Goal: Task Accomplishment & Management: Manage account settings

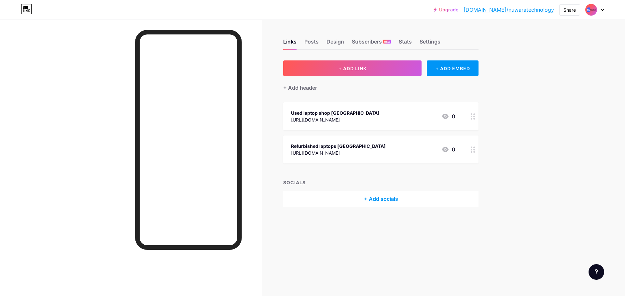
click at [592, 8] on img at bounding box center [591, 10] width 10 height 10
click at [539, 93] on li "Logout" at bounding box center [563, 92] width 81 height 18
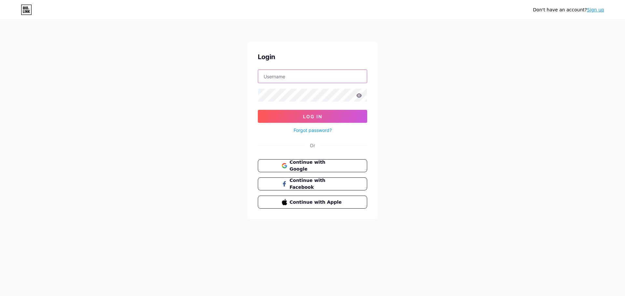
type input "nuwaratechnology@outlook.com"
click at [343, 164] on span "Continue with Google" at bounding box center [316, 166] width 54 height 14
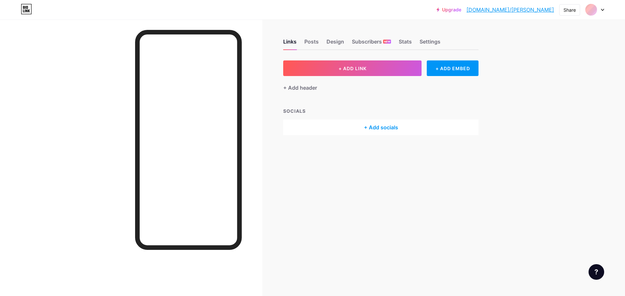
click at [604, 11] on div "Upgrade [DOMAIN_NAME]/drvike... [DOMAIN_NAME]/[PERSON_NAME] Share Switch accoun…" at bounding box center [312, 10] width 625 height 12
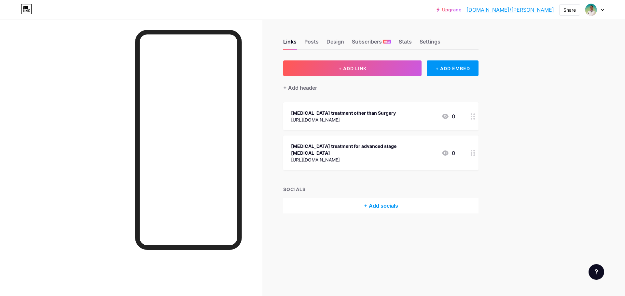
click at [599, 10] on div at bounding box center [594, 10] width 19 height 12
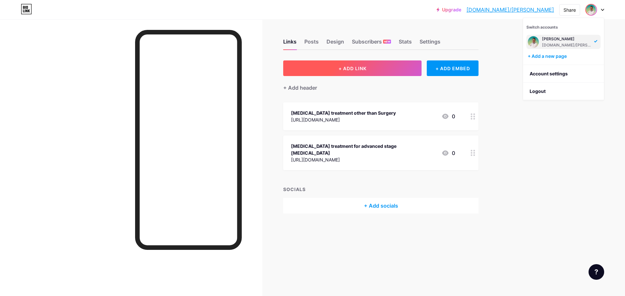
click at [376, 67] on button "+ ADD LINK" at bounding box center [352, 69] width 138 height 16
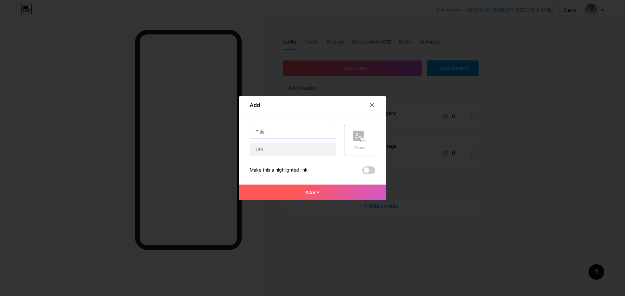
click at [282, 128] on input "text" at bounding box center [293, 131] width 86 height 13
paste input "[MEDICAL_DATA] specialist in [GEOGRAPHIC_DATA]"
type input "[MEDICAL_DATA] specialist in [GEOGRAPHIC_DATA]"
click at [296, 148] on input "text" at bounding box center [293, 149] width 86 height 13
paste input "[URL][DOMAIN_NAME]"
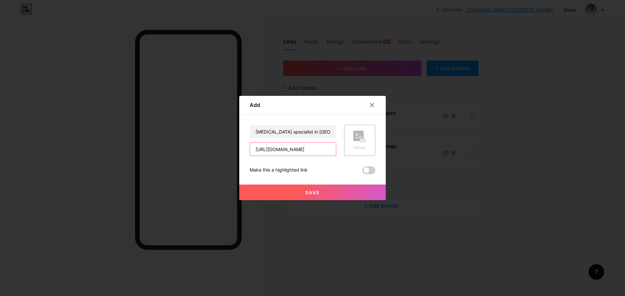
scroll to position [0, 42]
type input "[URL][DOMAIN_NAME]"
click at [359, 146] on div "Picture" at bounding box center [359, 147] width 13 height 5
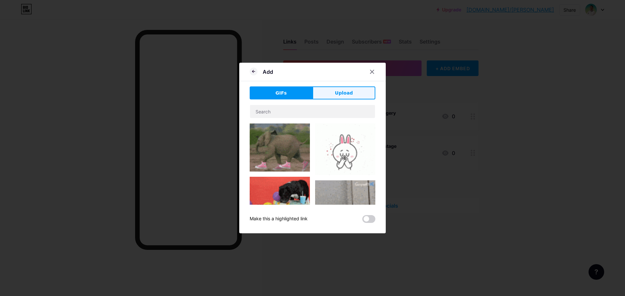
click at [343, 92] on span "Upload" at bounding box center [344, 93] width 18 height 7
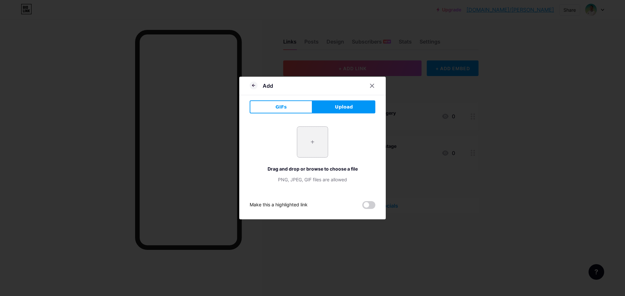
click at [310, 153] on input "file" at bounding box center [312, 142] width 31 height 31
type input "C:\fakepath\Aarvi Touch Logo.jpg"
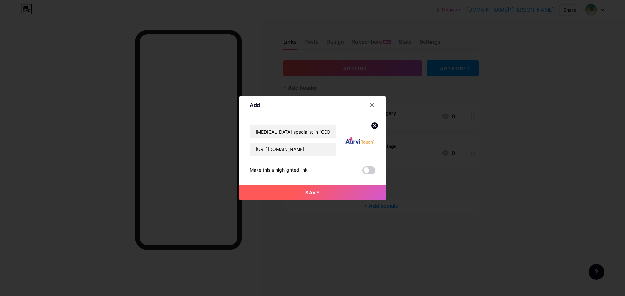
click at [302, 193] on button "Save" at bounding box center [312, 193] width 146 height 16
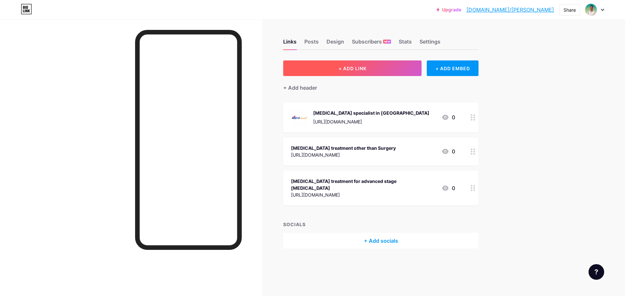
click at [340, 62] on button "+ ADD LINK" at bounding box center [352, 69] width 138 height 16
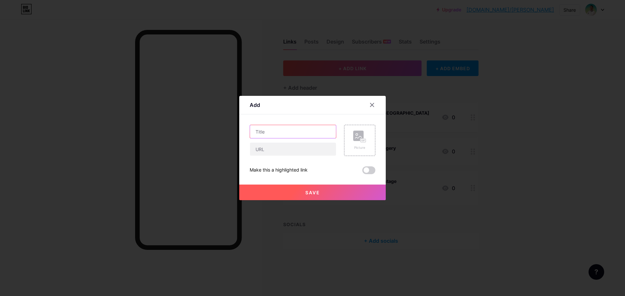
click at [263, 131] on input "text" at bounding box center [293, 131] width 86 height 13
paste input "[MEDICAL_DATA] cost in [GEOGRAPHIC_DATA]"
type input "[MEDICAL_DATA] cost in [GEOGRAPHIC_DATA]"
click at [265, 152] on input "text" at bounding box center [293, 149] width 86 height 13
paste input "[URL][DOMAIN_NAME][MEDICAL_DATA]"
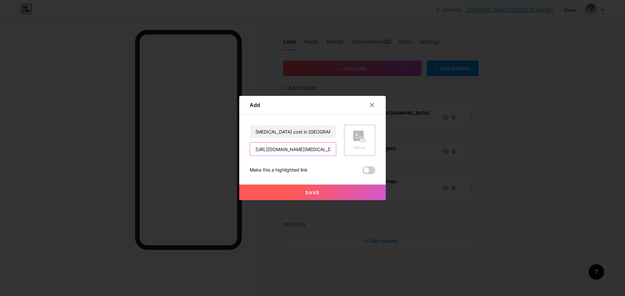
scroll to position [0, 134]
type input "[URL][DOMAIN_NAME][MEDICAL_DATA]"
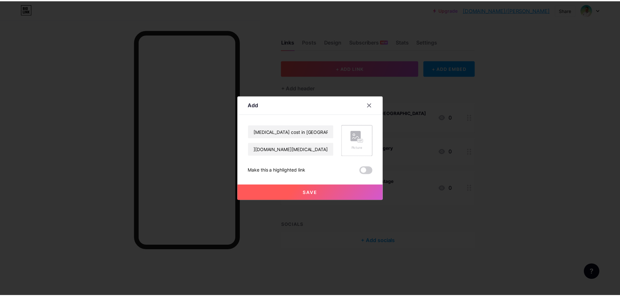
scroll to position [0, 0]
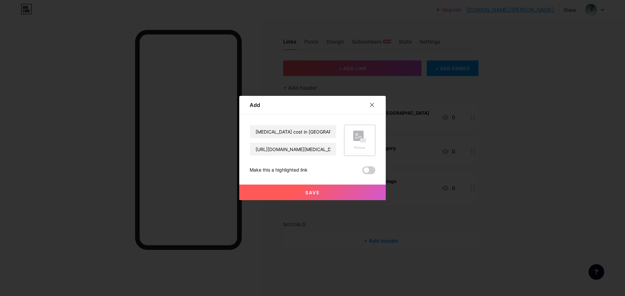
click at [363, 151] on div "Picture" at bounding box center [359, 140] width 31 height 31
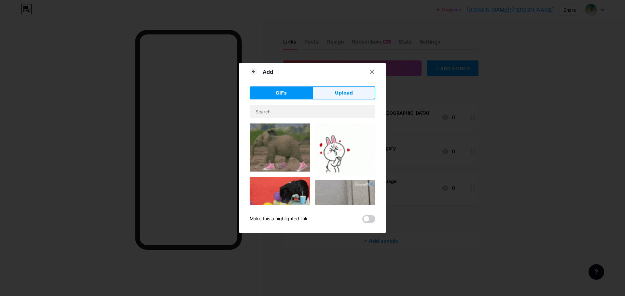
click at [333, 89] on button "Upload" at bounding box center [343, 93] width 63 height 13
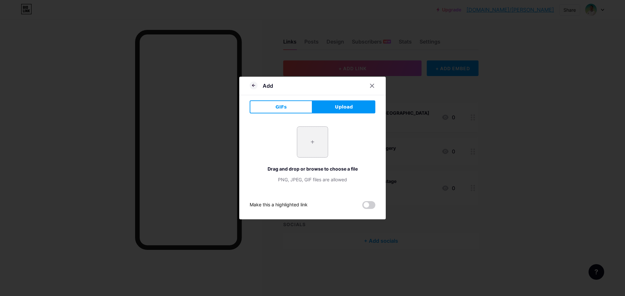
click at [313, 134] on input "file" at bounding box center [312, 142] width 31 height 31
type input "C:\fakepath\Aarvi Touch Logo.jpg"
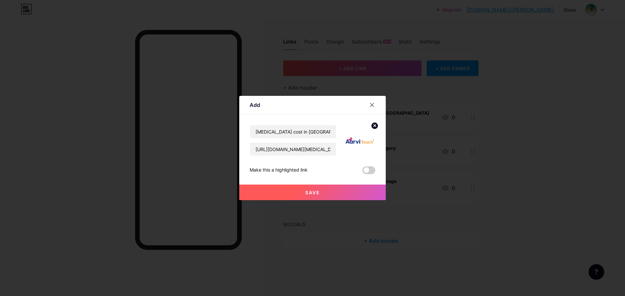
click at [305, 195] on span "Save" at bounding box center [312, 193] width 15 height 6
